Goal: Task Accomplishment & Management: Manage account settings

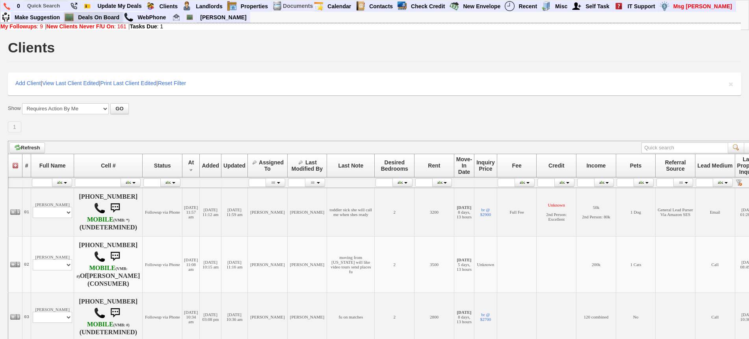
click at [91, 18] on link "Deals On Board" at bounding box center [99, 17] width 48 height 10
click at [111, 17] on link "Deals On Board" at bounding box center [99, 17] width 48 height 10
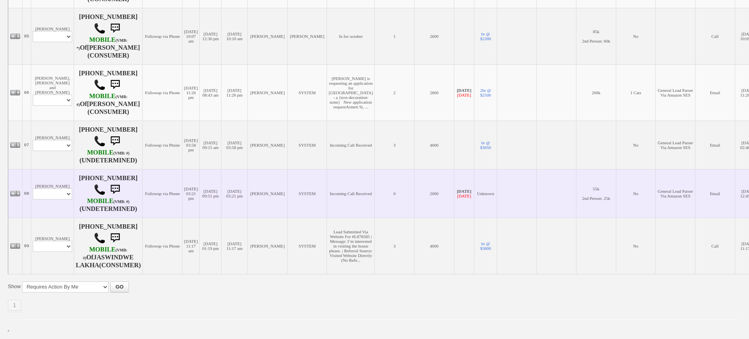
scroll to position [436, 0]
click at [39, 197] on td "Luis Hernandez Jr Profile Edit Print Email Externally (Will Not Be Tracked In C…" at bounding box center [52, 193] width 43 height 48
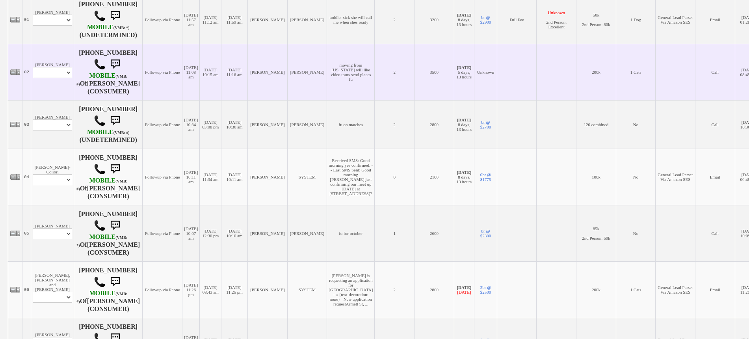
scroll to position [190, 0]
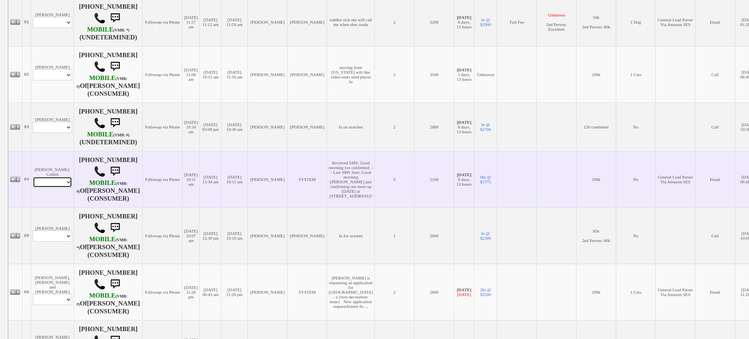
click at [67, 187] on select "Profile Edit Print Email Externally (Will Not Be Tracked In CRM) Closed Deals" at bounding box center [52, 181] width 39 height 11
select select "ChangeURL,/crm/custom/edit_client_form.php?redirect=%2Fcrm%2Fclients.php&id=165…"
click at [33, 183] on select "Profile Edit Print Email Externally (Will Not Be Tracked In CRM) Closed Deals" at bounding box center [52, 181] width 39 height 11
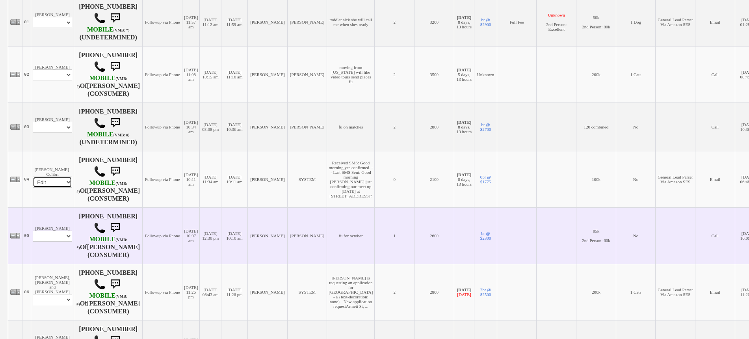
select select
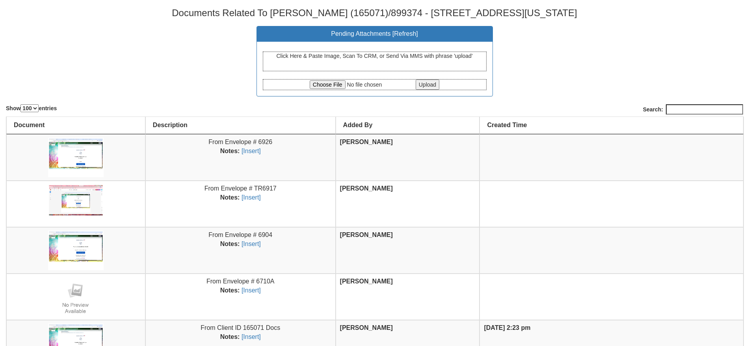
select select "100"
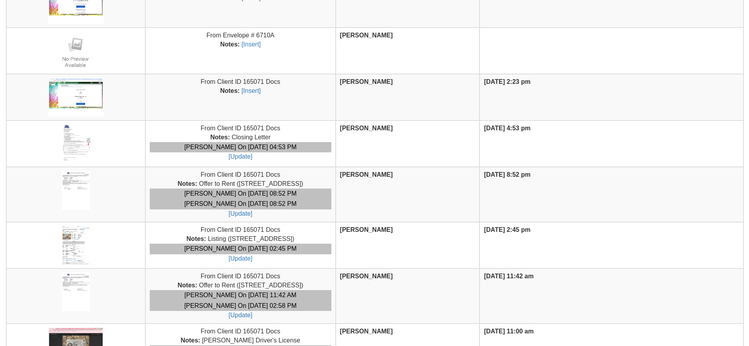
scroll to position [295, 0]
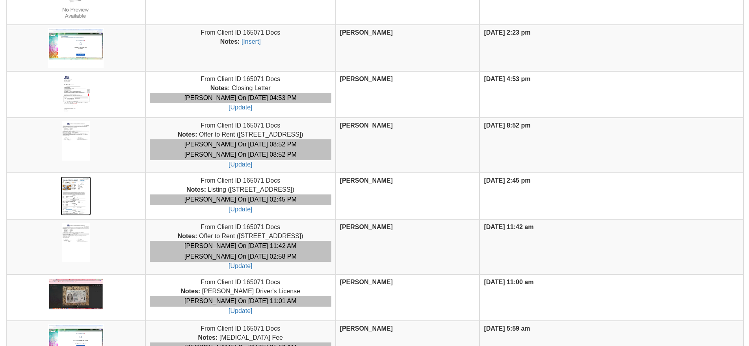
click at [78, 192] on img at bounding box center [76, 195] width 30 height 39
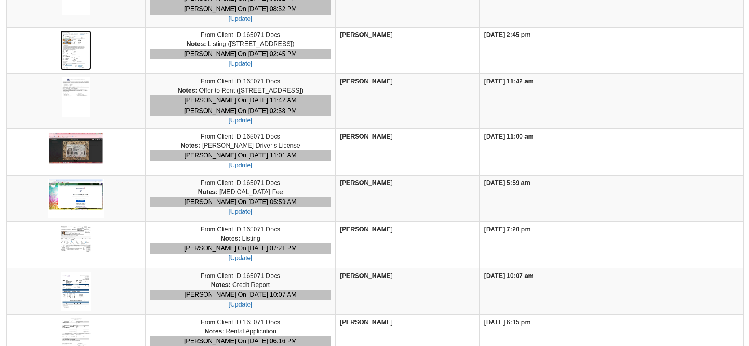
scroll to position [443, 0]
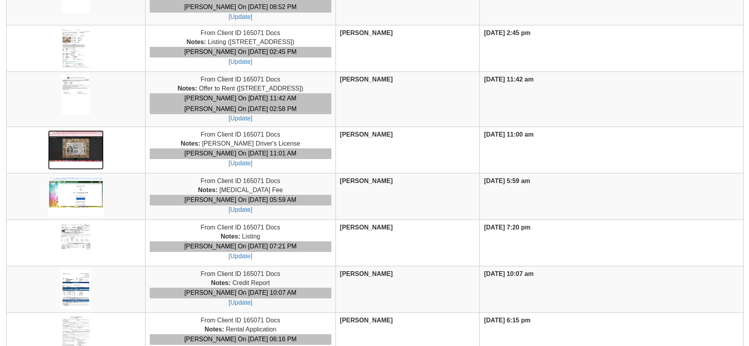
click at [93, 159] on img at bounding box center [76, 149] width 56 height 39
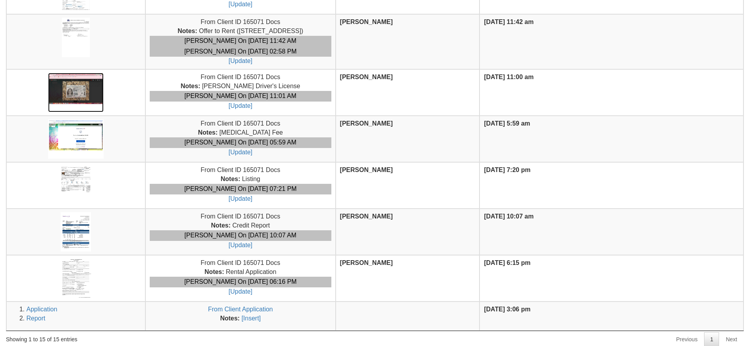
scroll to position [501, 0]
click at [78, 282] on img at bounding box center [76, 277] width 30 height 39
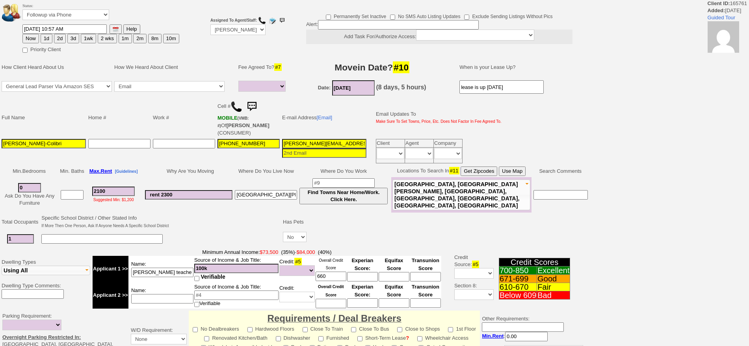
select select
click at [748, 346] on html "Client ID: 165761 Added: 1 month Ago Guided Tour Status: Followup via Phone Fol…" at bounding box center [374, 282] width 749 height 565
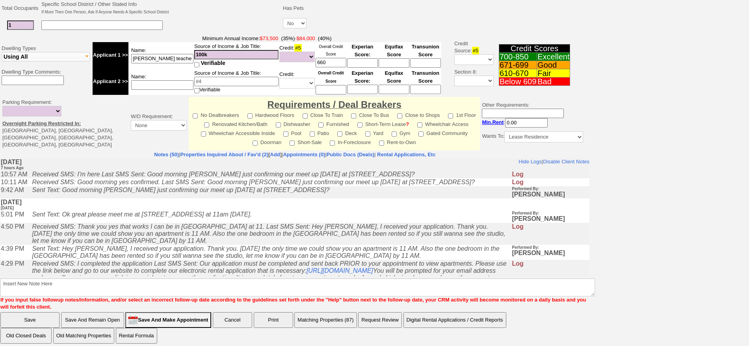
scroll to position [214, 0]
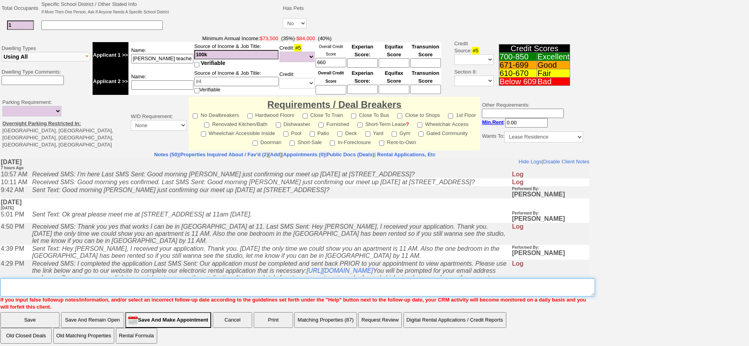
click at [416, 282] on textarea "Insert New Note Here" at bounding box center [297, 287] width 594 height 18
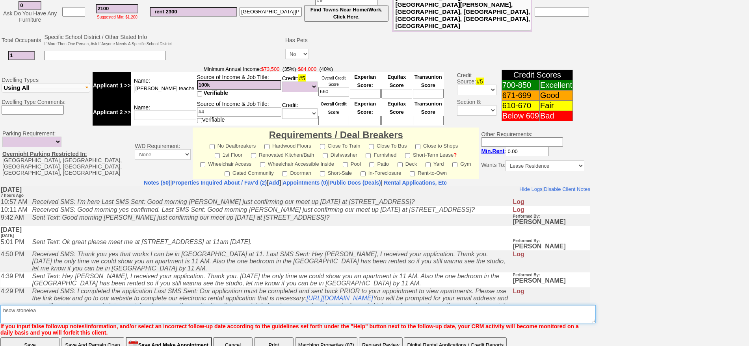
scroll to position [238, 0]
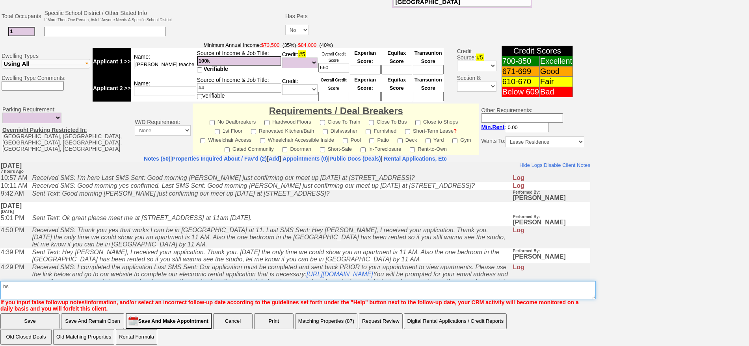
type textarea "h"
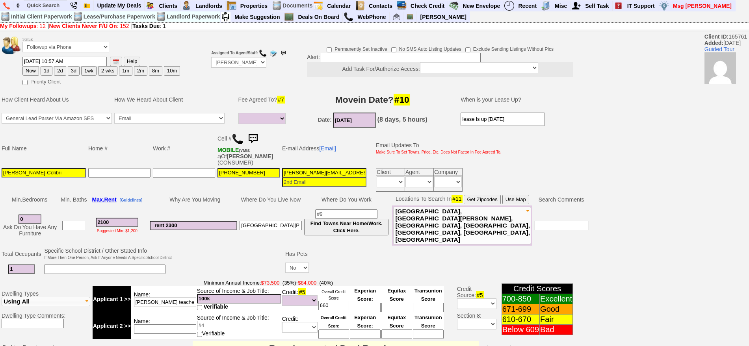
type textarea "show stonelea next"
click at [64, 71] on button "2d" at bounding box center [60, 70] width 12 height 9
type input "08/25/2025 06:49 PM"
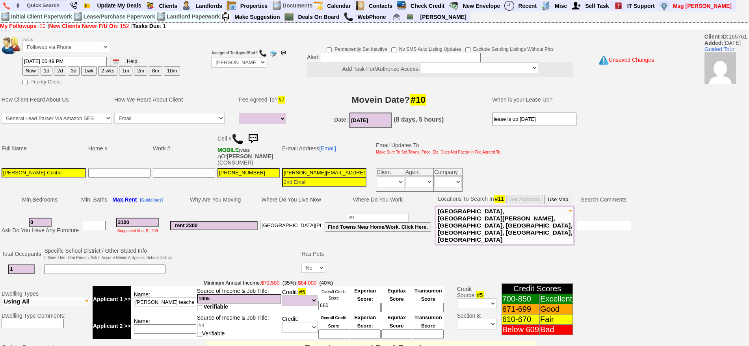
scroll to position [227, 0]
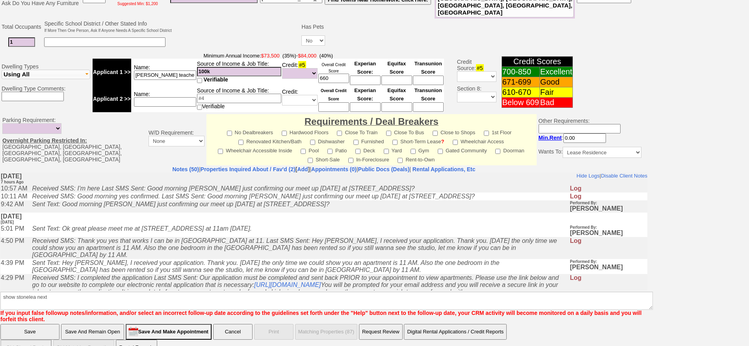
click at [24, 324] on input "Save" at bounding box center [29, 332] width 59 height 16
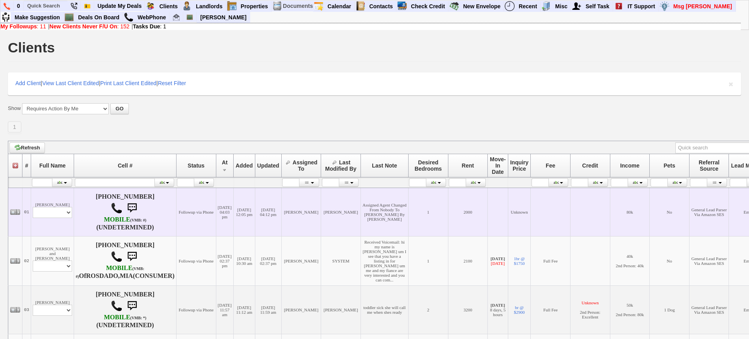
drag, startPoint x: 703, startPoint y: 206, endPoint x: 738, endPoint y: 202, distance: 34.4
click at [704, 206] on td "General Lead Parser Via Amazon SES" at bounding box center [709, 211] width 40 height 48
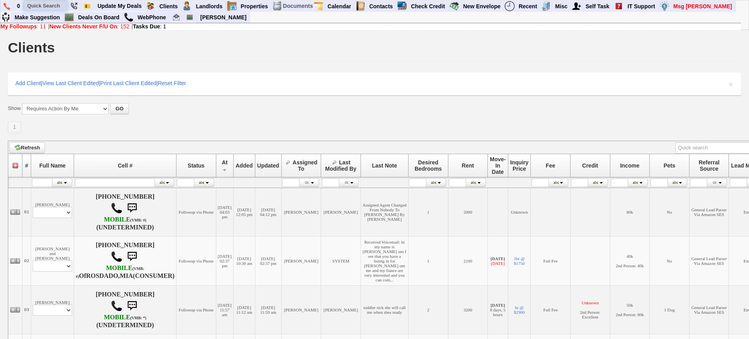
click at [50, 7] on input "text" at bounding box center [45, 6] width 43 height 10
click at [61, 6] on input "331 w post" at bounding box center [45, 6] width 43 height 10
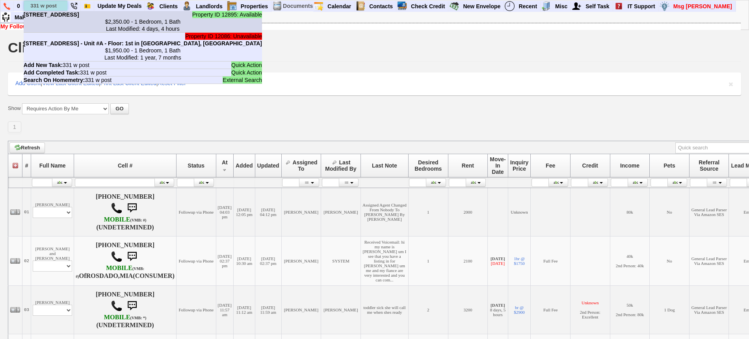
type input "331 w post"
click at [61, 17] on li "Property ID 12895: Available 331 W Post Rd - Unit #A in White Plains, NY $2,350…" at bounding box center [143, 22] width 238 height 22
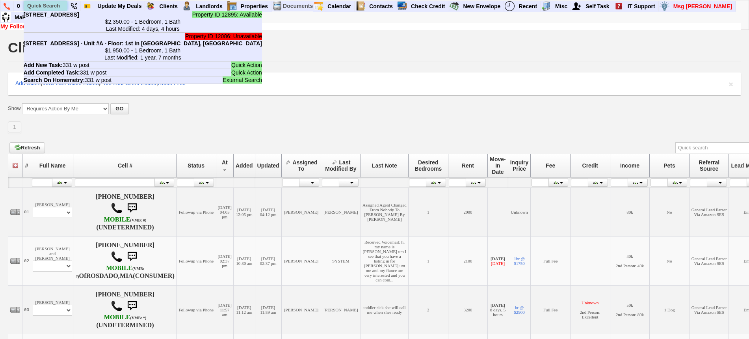
click at [47, 4] on input "text" at bounding box center [45, 6] width 43 height 10
paste input "[PHONE_NUMBER]"
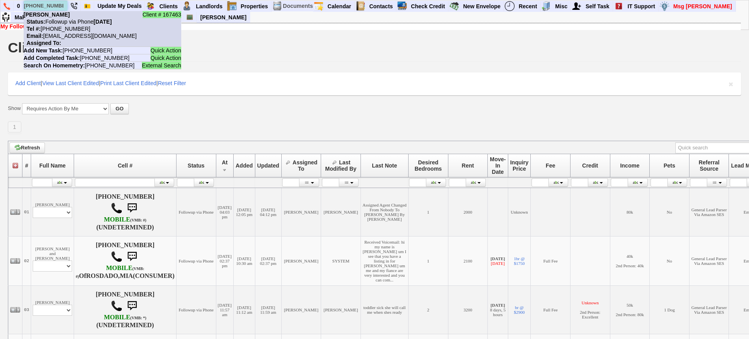
type input "[PHONE_NUMBER]"
click at [65, 22] on nobr "Status: Followup via Phone Saturday, August 23rd, 2025" at bounding box center [68, 22] width 88 height 6
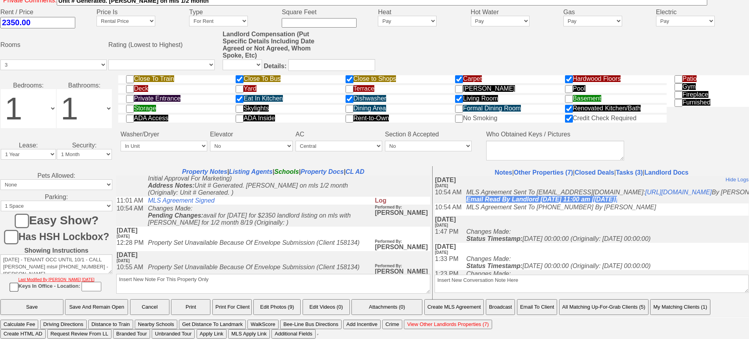
scroll to position [246, 0]
click at [206, 202] on link "MLS Agreement Signed" at bounding box center [181, 198] width 67 height 7
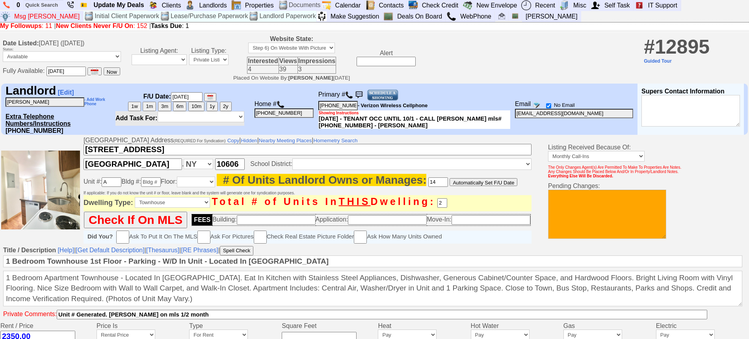
scroll to position [0, 0]
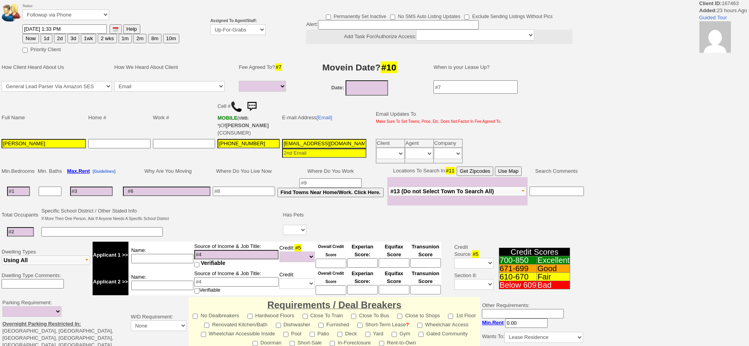
select select
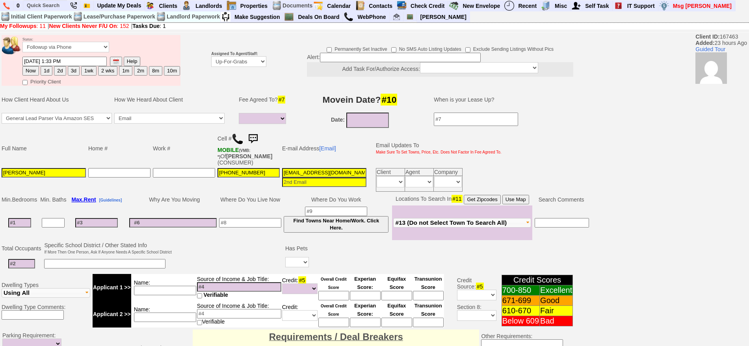
click at [242, 71] on td "Assigned To Agent/Staff: Up-For-Grabs ***** STAFF ***** [PERSON_NAME] [PHONE_NU…" at bounding box center [238, 60] width 57 height 53
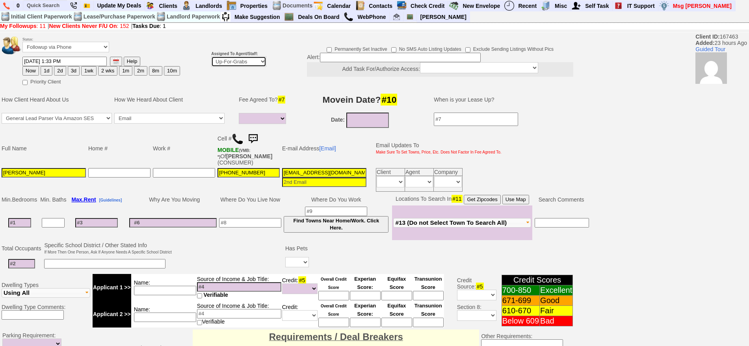
click at [241, 63] on select "Up-For-Grabs ***** STAFF ***** [PERSON_NAME] [PHONE_NUMBER] [PERSON_NAME] [PHON…" at bounding box center [238, 61] width 55 height 11
select select "148"
click at [211, 56] on select "Up-For-Grabs ***** STAFF ***** [PERSON_NAME] [PHONE_NUMBER] [PERSON_NAME] [PHON…" at bounding box center [238, 61] width 55 height 11
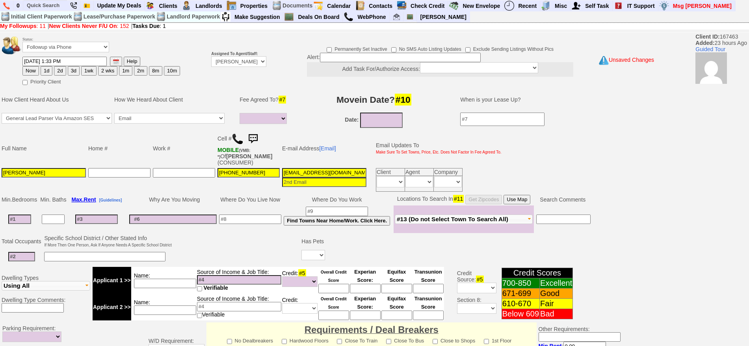
click at [46, 69] on button "1d" at bounding box center [47, 70] width 12 height 9
click at [56, 70] on button "2d" at bounding box center [60, 70] width 12 height 9
type input "[DATE] 07:10 PM"
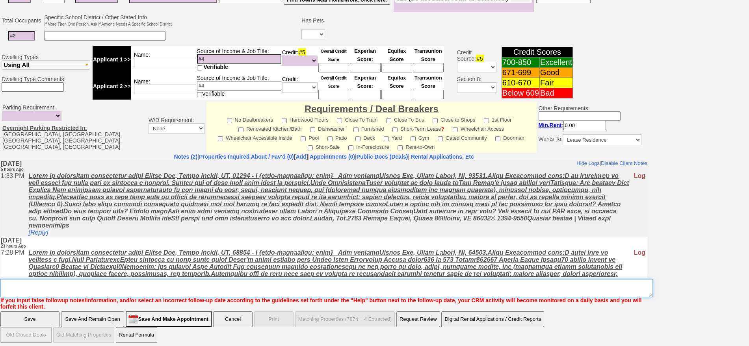
click at [425, 280] on textarea "Insert New Note Here" at bounding box center [326, 288] width 652 height 18
type textarea "[PERSON_NAME] or w post rd fu"
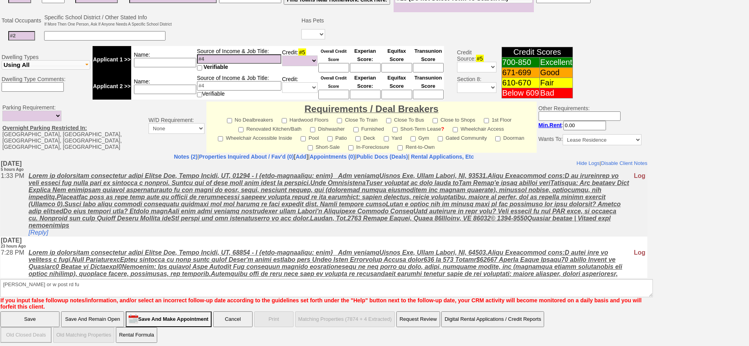
click input "Save" at bounding box center [29, 320] width 59 height 16
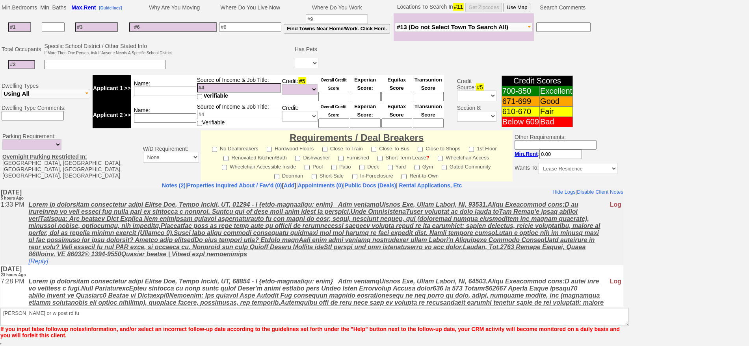
scroll to position [192, 0]
